Goal: Task Accomplishment & Management: Manage account settings

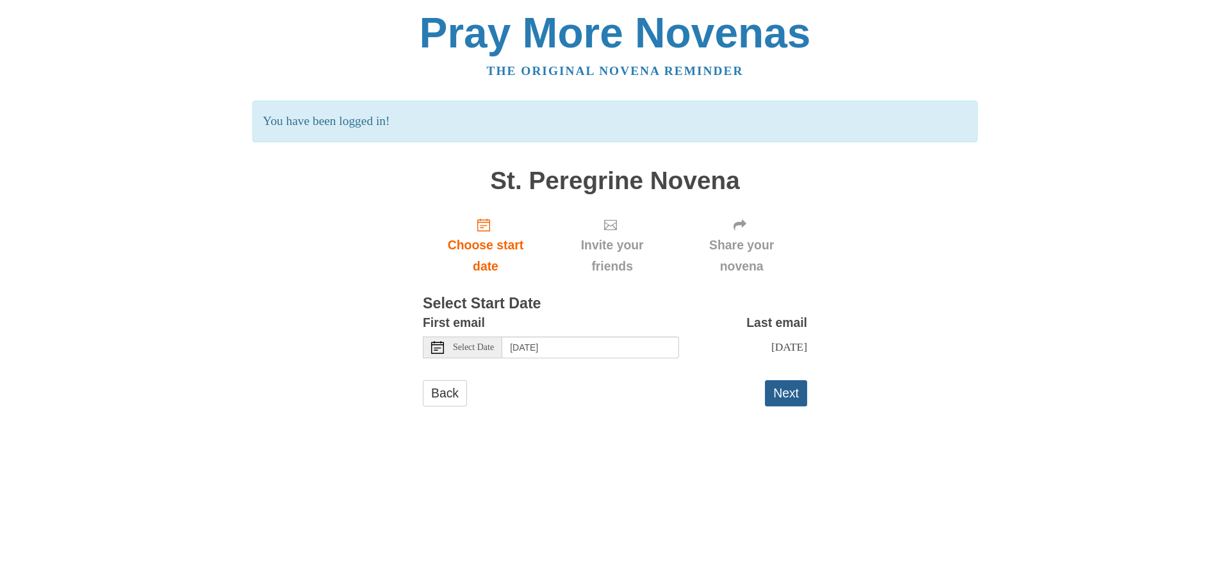
click at [790, 400] on button "Next" at bounding box center [786, 393] width 42 height 26
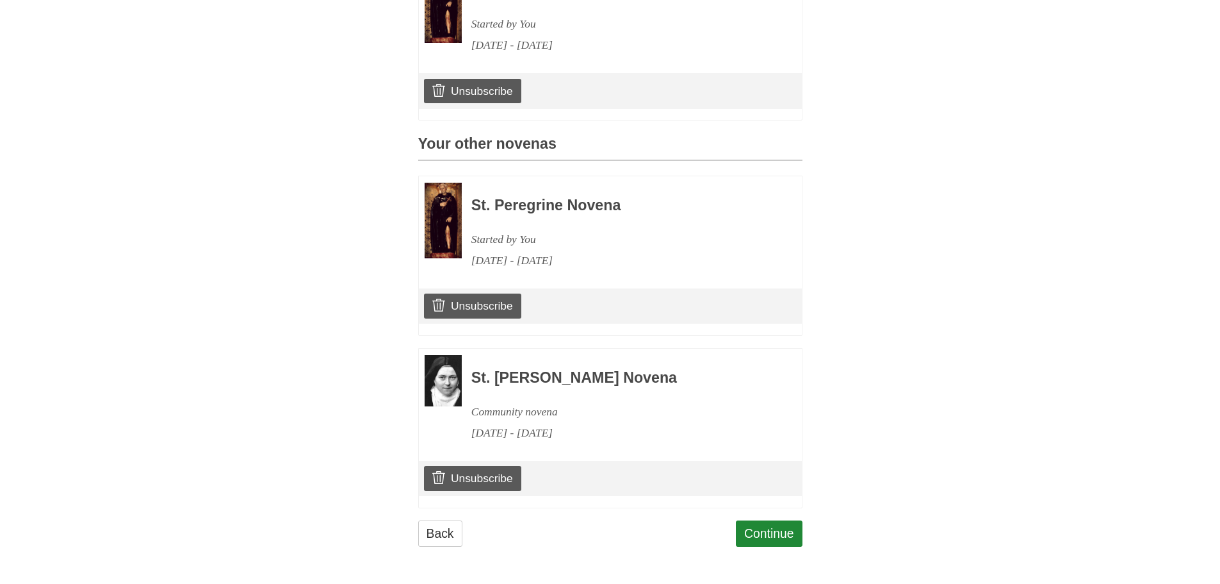
scroll to position [458, 0]
click at [456, 88] on link "Unsubscribe" at bounding box center [472, 91] width 97 height 24
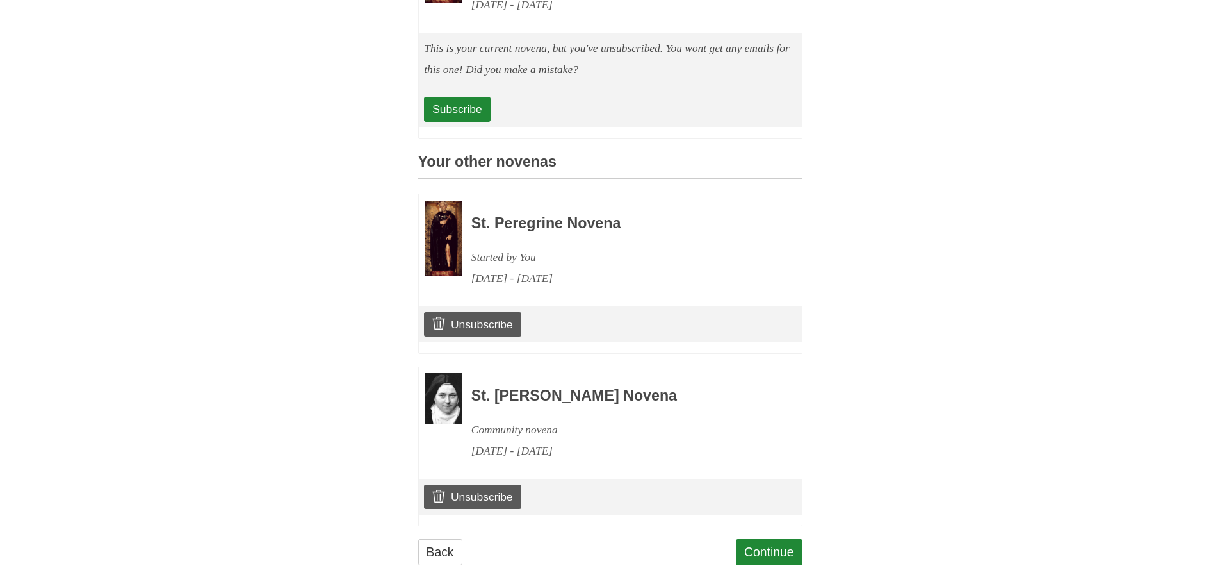
scroll to position [578, 0]
